Goal: Find specific page/section: Find specific page/section

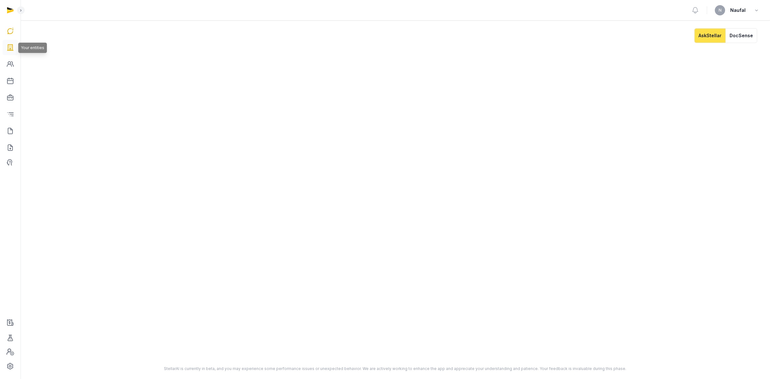
click at [10, 49] on icon at bounding box center [10, 47] width 8 height 10
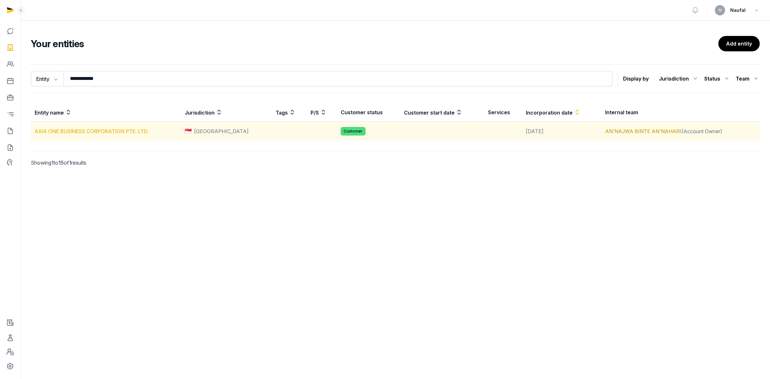
click at [116, 132] on link "ASIA ONE BUSINESS CORPORATION PTE. LTD." at bounding box center [92, 131] width 114 height 6
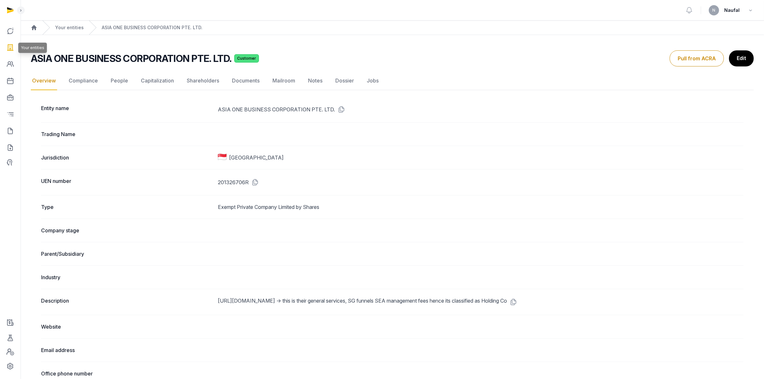
click at [8, 48] on icon at bounding box center [10, 47] width 8 height 10
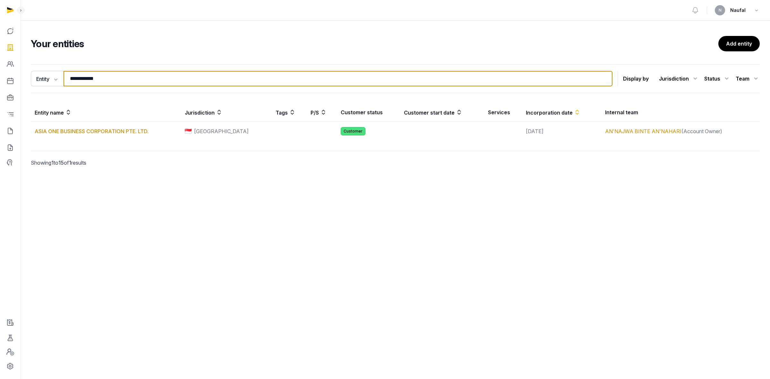
drag, startPoint x: 116, startPoint y: 80, endPoint x: 69, endPoint y: 79, distance: 47.5
click at [69, 79] on input "**********" at bounding box center [338, 78] width 549 height 15
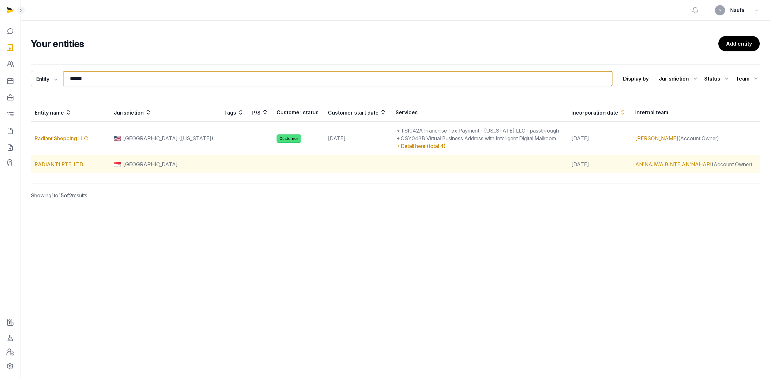
type input "******"
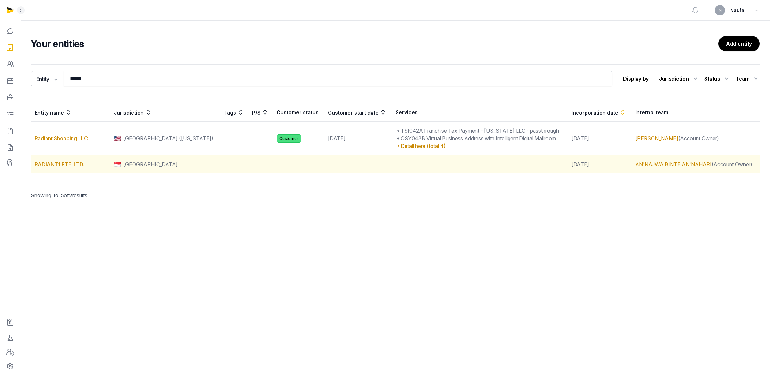
click at [69, 169] on td "RADIANT1 PTE. LTD." at bounding box center [70, 164] width 79 height 18
click at [69, 165] on link "RADIANT1 PTE. LTD." at bounding box center [60, 164] width 50 height 6
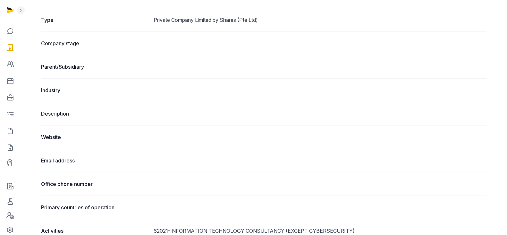
scroll to position [280, 0]
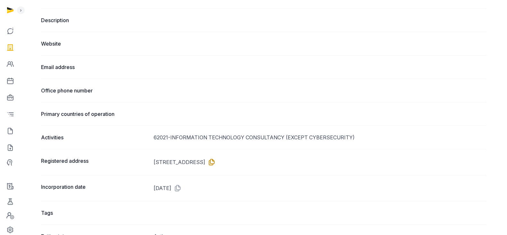
click at [216, 159] on icon at bounding box center [210, 162] width 10 height 10
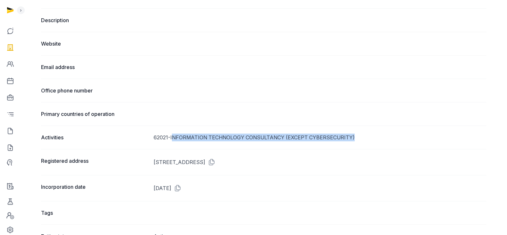
drag, startPoint x: 172, startPoint y: 135, endPoint x: 353, endPoint y: 141, distance: 181.6
click at [353, 141] on div "Activities 62021-INFORMATION TECHNOLOGY CONSULTANCY (EXCEPT CYBERSECURITY)" at bounding box center [263, 136] width 445 height 23
copy div "NFORMATION TECHNOLOGY CONSULTANCY (EXCEPT CYBERSECURITY)"
click at [9, 47] on icon at bounding box center [10, 47] width 8 height 10
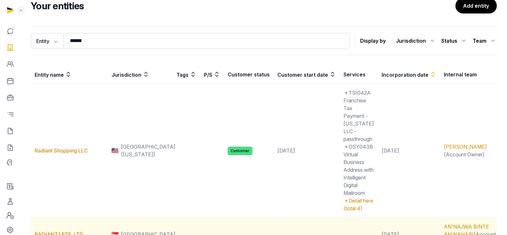
scroll to position [64, 0]
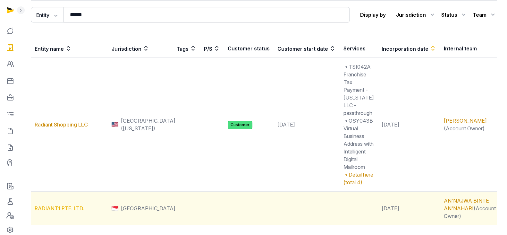
click at [74, 205] on link "RADIANT1 PTE. LTD." at bounding box center [60, 208] width 50 height 6
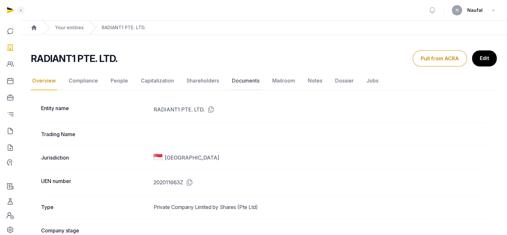
click at [253, 79] on link "Documents" at bounding box center [246, 81] width 30 height 19
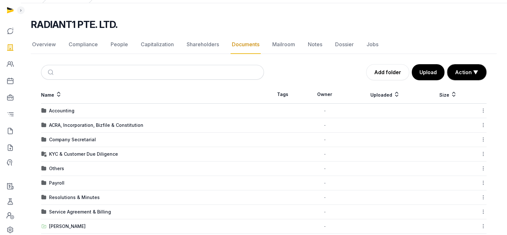
scroll to position [71, 0]
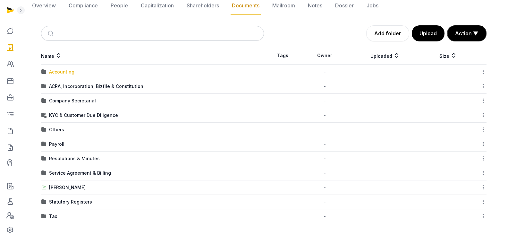
click at [64, 72] on div "Accounting" at bounding box center [61, 72] width 25 height 6
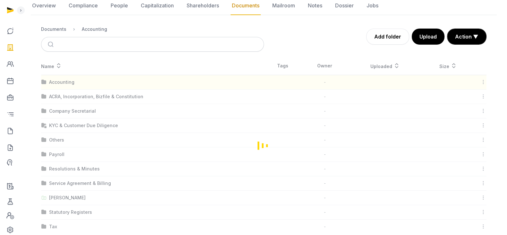
scroll to position [0, 0]
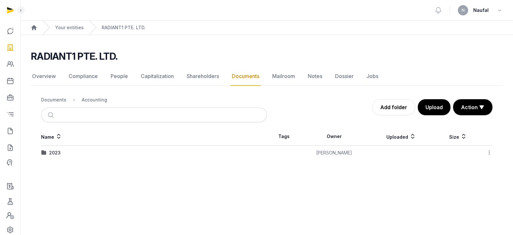
click at [56, 154] on div "2023" at bounding box center [55, 152] width 12 height 6
click at [237, 79] on link "Documents" at bounding box center [246, 76] width 30 height 19
click at [91, 98] on div "Accounting" at bounding box center [94, 100] width 25 height 6
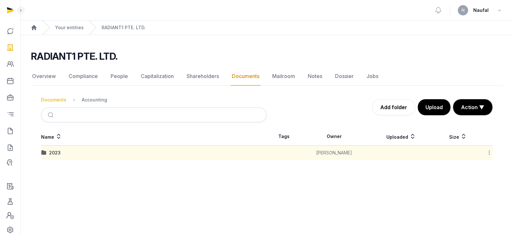
click at [48, 100] on div "Documents" at bounding box center [53, 100] width 25 height 6
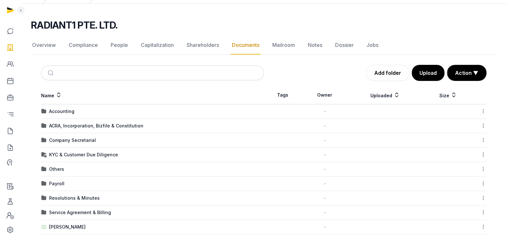
scroll to position [71, 0]
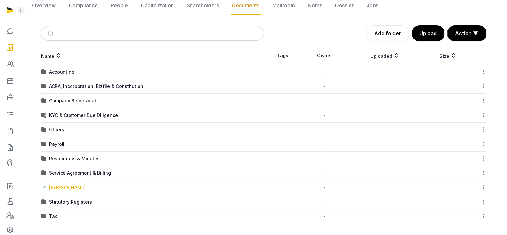
click at [74, 186] on div "[PERSON_NAME]" at bounding box center [67, 187] width 37 height 6
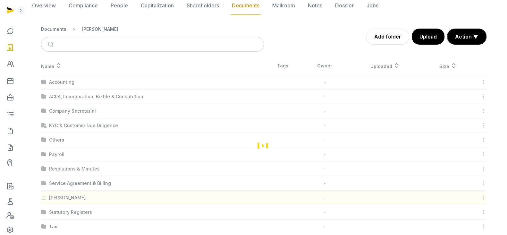
scroll to position [0, 0]
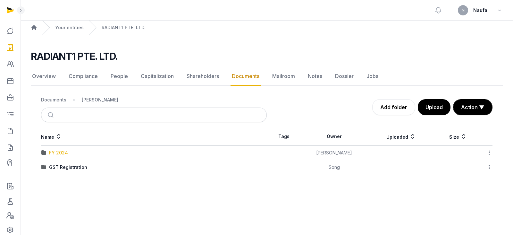
click at [66, 155] on div "FY 2024" at bounding box center [58, 152] width 19 height 6
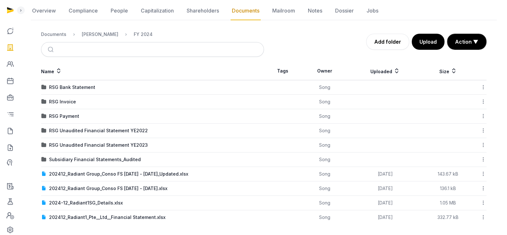
scroll to position [67, 0]
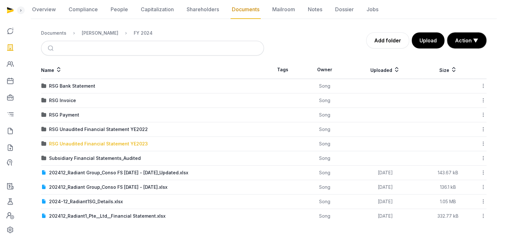
click at [106, 140] on div "RSG Unaudited Financial Statement YE2023" at bounding box center [98, 143] width 99 height 6
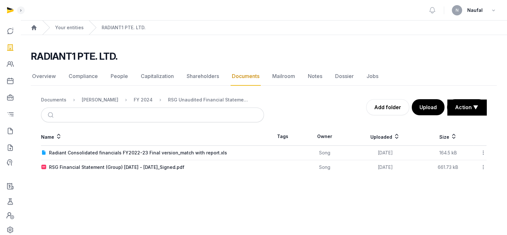
scroll to position [0, 0]
click at [142, 100] on div "FY 2024" at bounding box center [143, 100] width 19 height 6
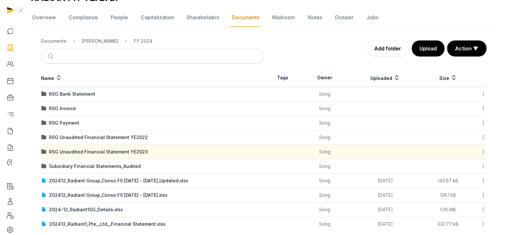
scroll to position [67, 0]
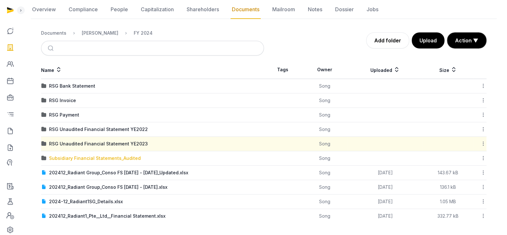
click at [131, 160] on div "Subsidiary Financial Statements_Audited" at bounding box center [95, 158] width 92 height 6
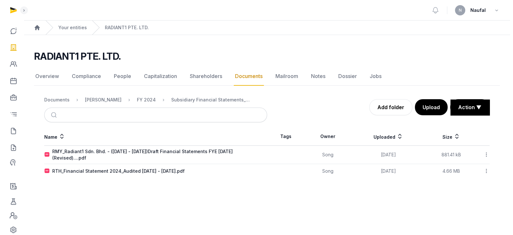
scroll to position [0, 0]
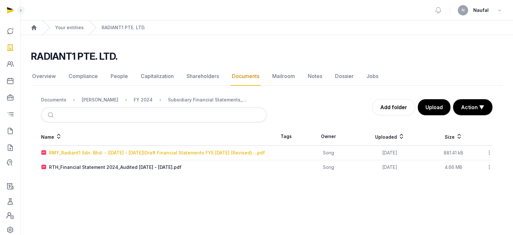
click at [177, 152] on div "RMY_Radiant1 Sdn. Bhd. - ([DATE] - [DATE])Draft Financial Statements FYE [DATE]…" at bounding box center [157, 152] width 216 height 6
